Goal: Transaction & Acquisition: Purchase product/service

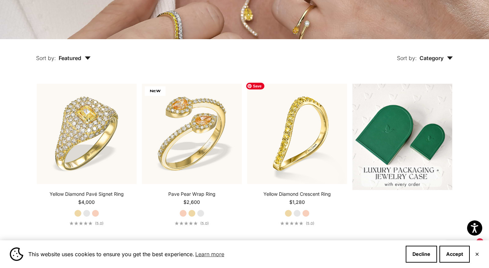
scroll to position [133, 0]
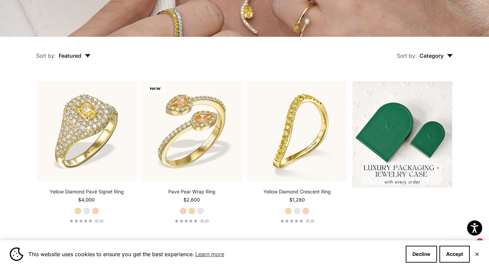
click at [476, 253] on button "✕" at bounding box center [476, 254] width 4 height 4
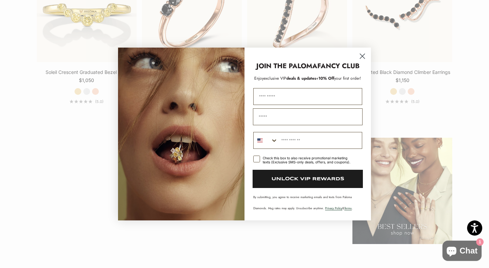
scroll to position [779, 0]
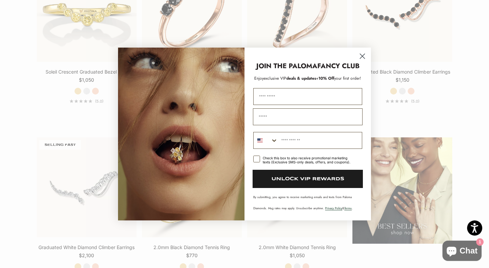
click at [363, 54] on circle "Close dialog" at bounding box center [361, 56] width 11 height 11
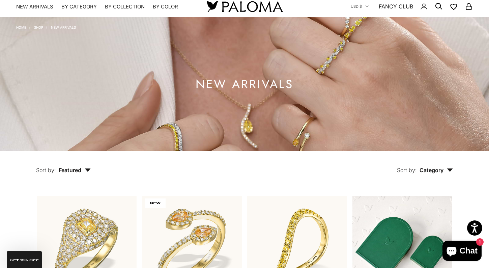
scroll to position [0, 0]
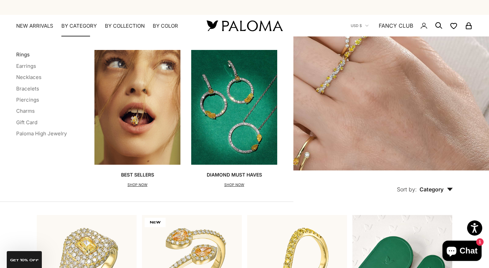
click at [23, 56] on link "Rings" at bounding box center [22, 54] width 13 height 6
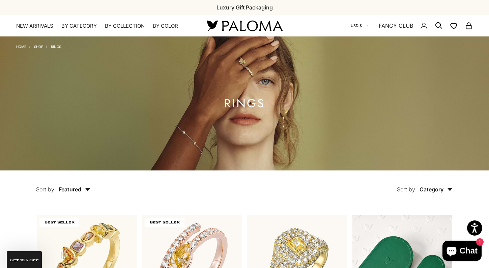
click at [363, 26] on button "USD $" at bounding box center [359, 26] width 18 height 6
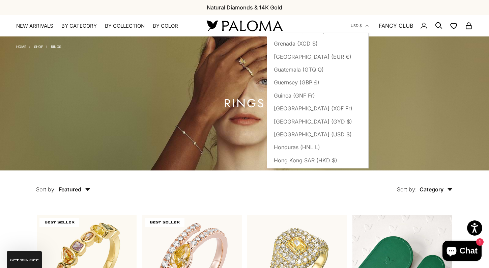
scroll to position [1185, 0]
click at [289, 155] on span "Hong Kong SAR (HKD $)" at bounding box center [305, 159] width 63 height 9
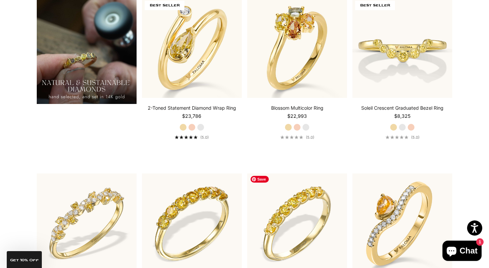
scroll to position [594, 0]
